Goal: Information Seeking & Learning: Learn about a topic

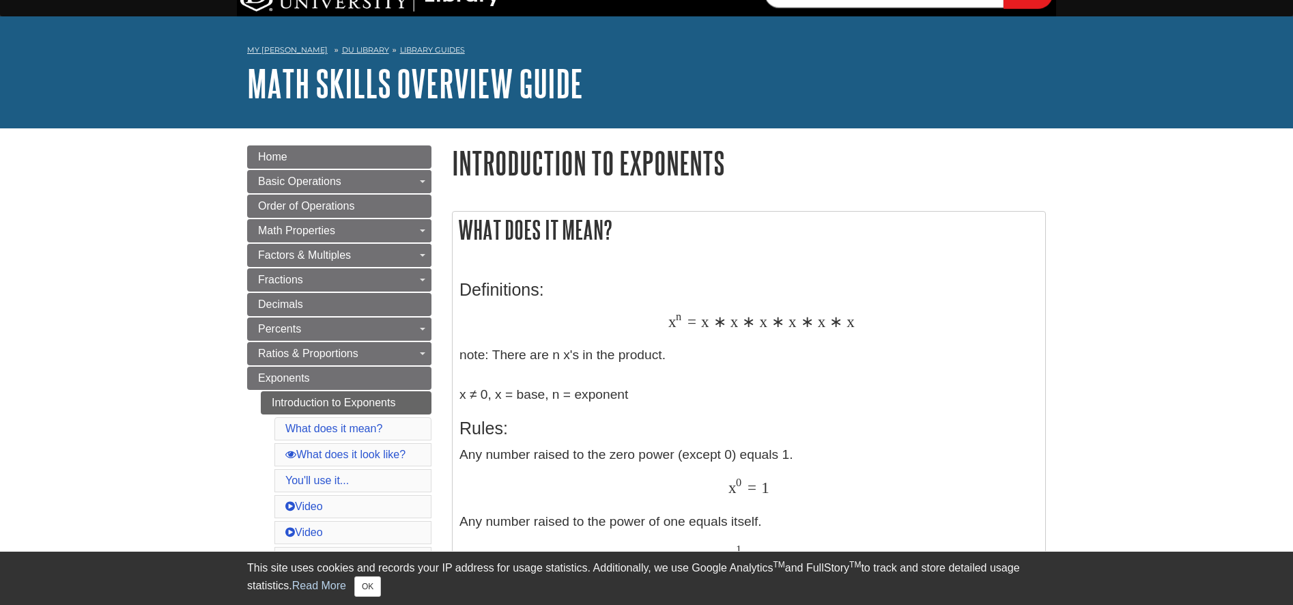
scroll to position [27, 0]
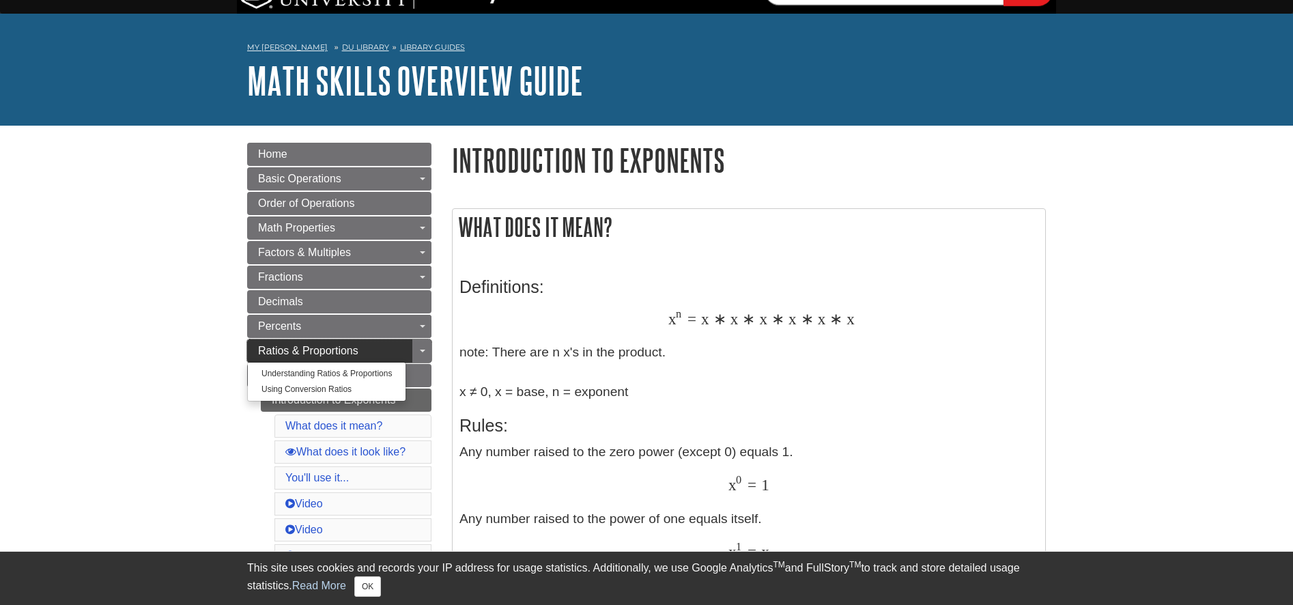
click at [403, 350] on link "Ratios & Proportions" at bounding box center [339, 350] width 184 height 23
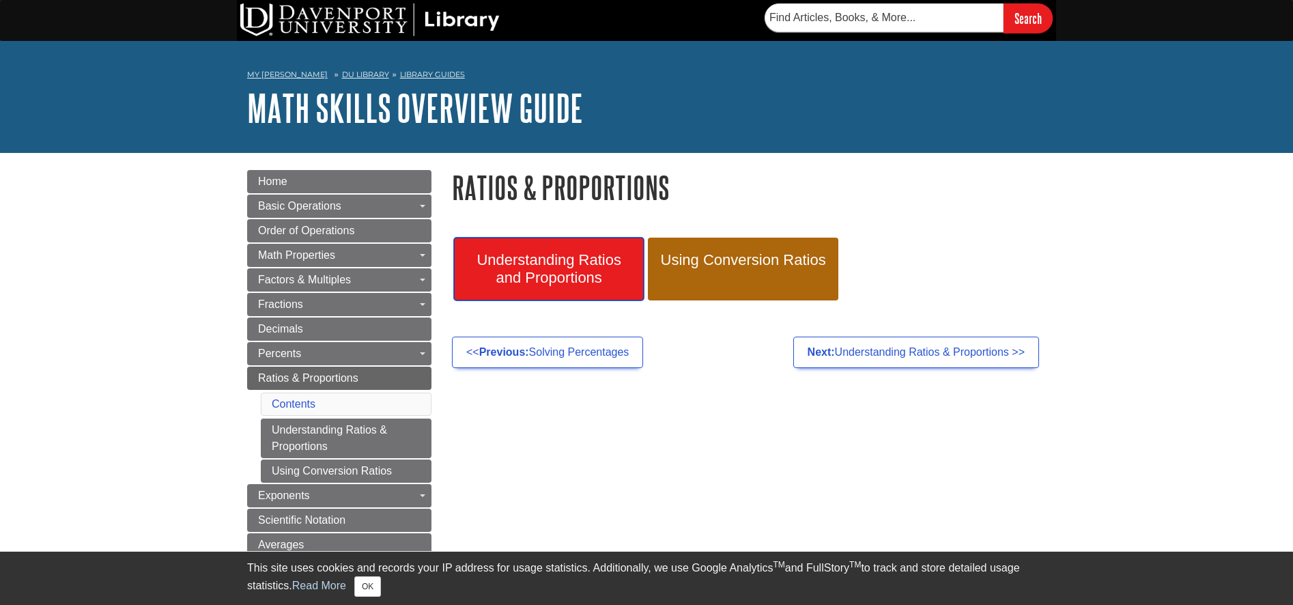
click at [564, 267] on span "Understanding Ratios and Proportions" at bounding box center [548, 268] width 169 height 35
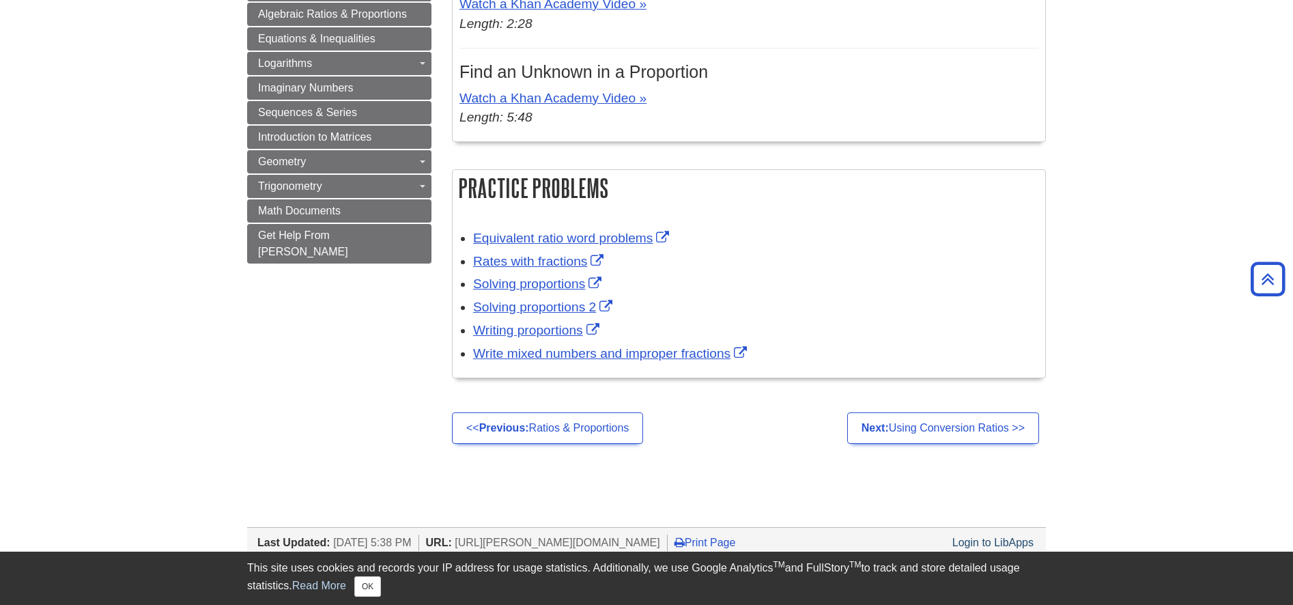
scroll to position [803, 0]
click at [546, 266] on link "Rates with fractions" at bounding box center [540, 262] width 134 height 14
click at [530, 291] on link "Solving proportions" at bounding box center [539, 284] width 132 height 14
click at [558, 313] on link "Solving proportions 2" at bounding box center [544, 307] width 143 height 14
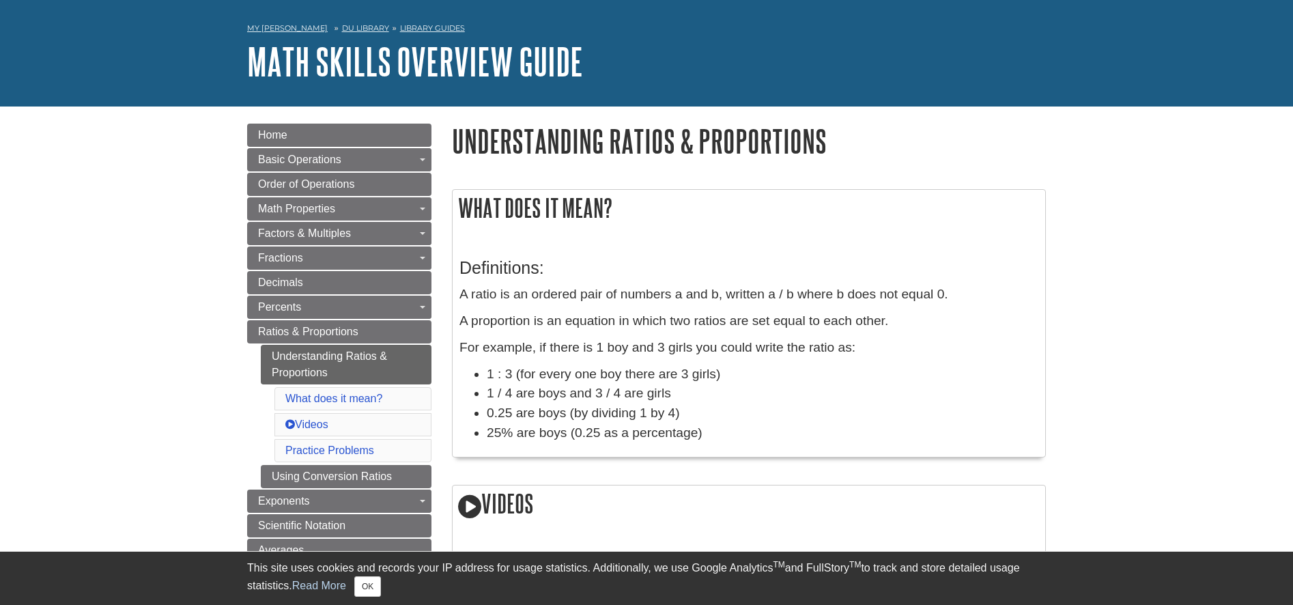
scroll to position [54, 0]
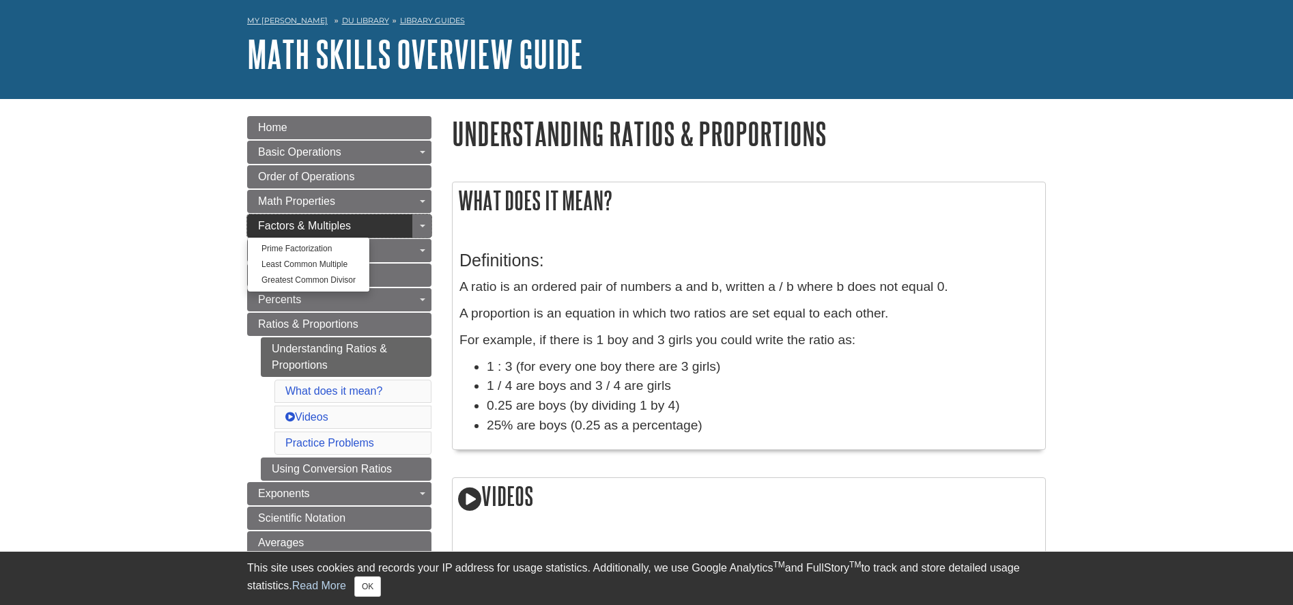
click at [332, 220] on span "Factors & Multiples" at bounding box center [304, 226] width 93 height 12
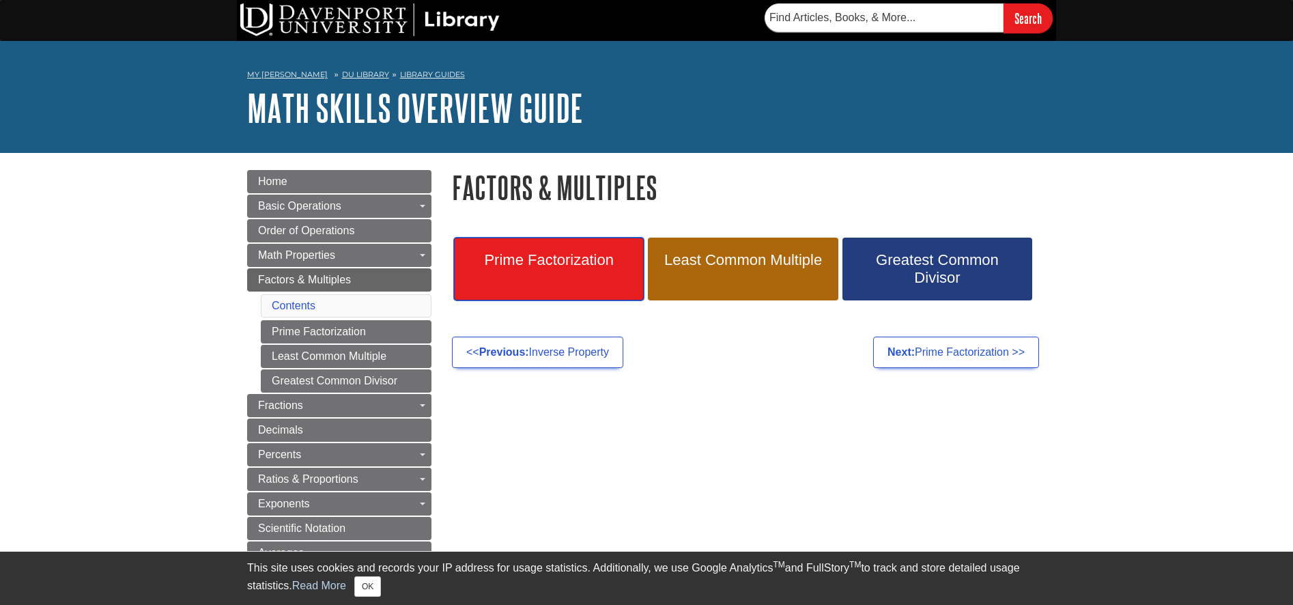
click at [537, 257] on span "Prime Factorization" at bounding box center [548, 260] width 169 height 18
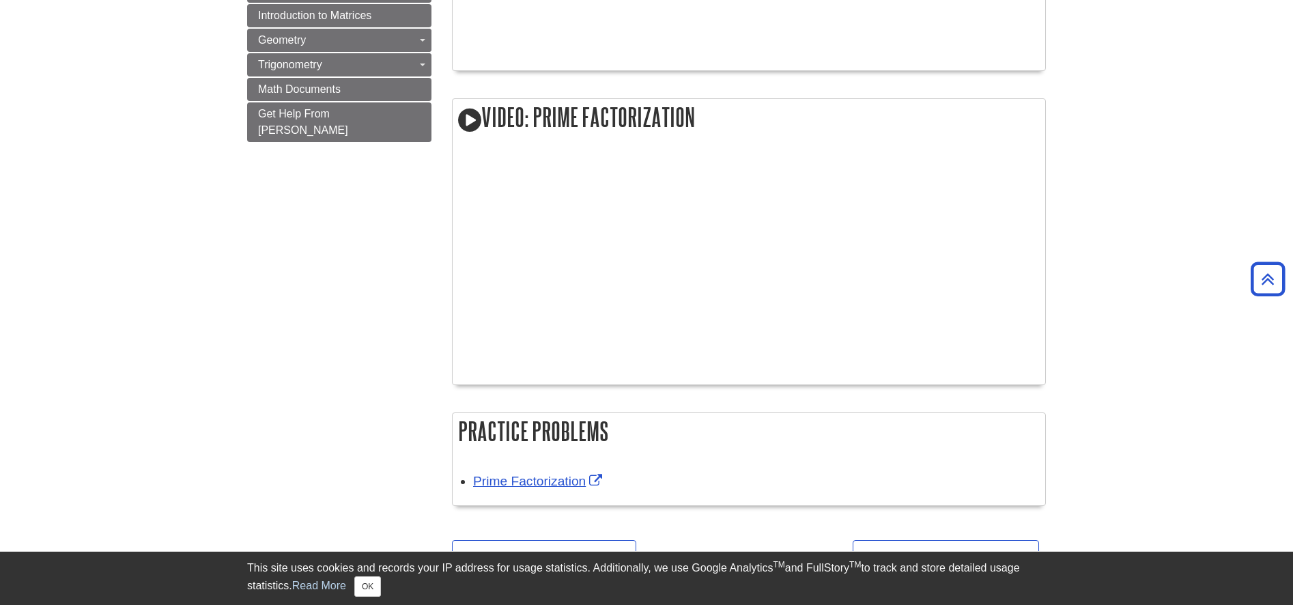
scroll to position [1065, 0]
